Goal: Navigation & Orientation: Find specific page/section

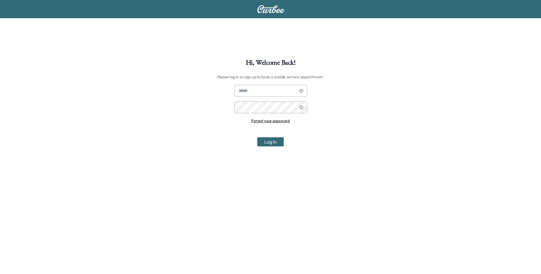
type input "**********"
click at [276, 144] on button "Log In" at bounding box center [270, 141] width 27 height 9
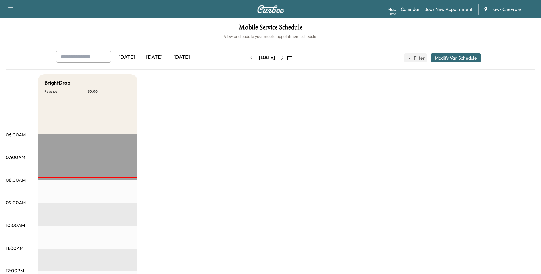
click at [292, 59] on icon "button" at bounding box center [289, 58] width 5 height 5
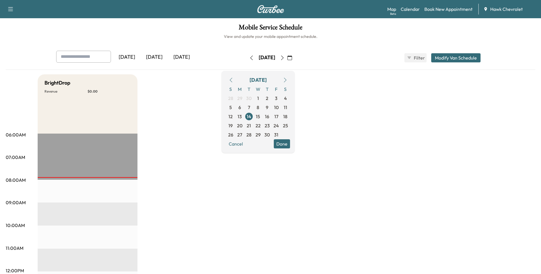
click at [246, 146] on button "Cancel" at bounding box center [235, 143] width 19 height 9
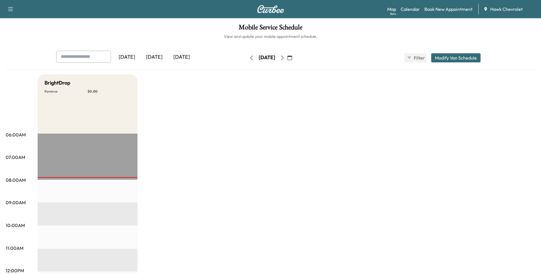
click at [155, 57] on div "[DATE]" at bounding box center [154, 57] width 27 height 13
click at [285, 59] on icon "button" at bounding box center [282, 58] width 5 height 5
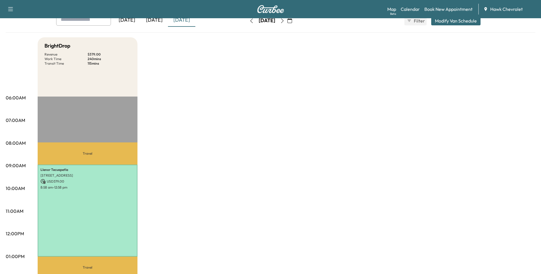
scroll to position [38, 0]
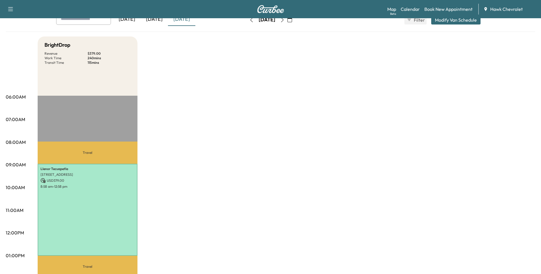
click at [247, 21] on button "button" at bounding box center [252, 19] width 10 height 9
